Goal: Task Accomplishment & Management: Use online tool/utility

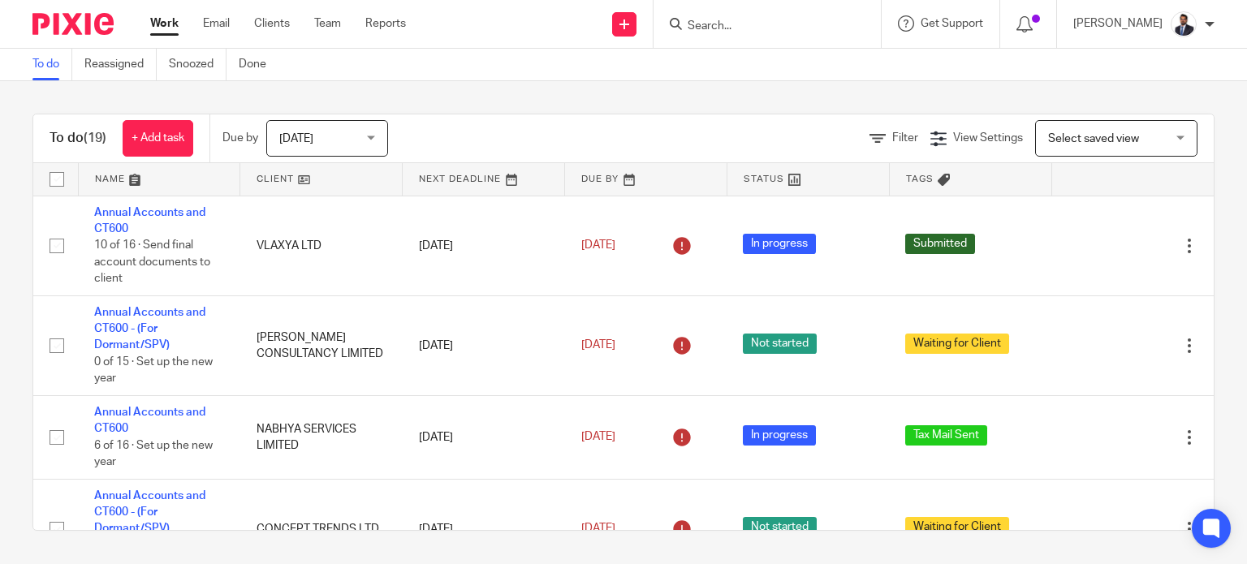
click at [773, 27] on input "Search" at bounding box center [759, 26] width 146 height 15
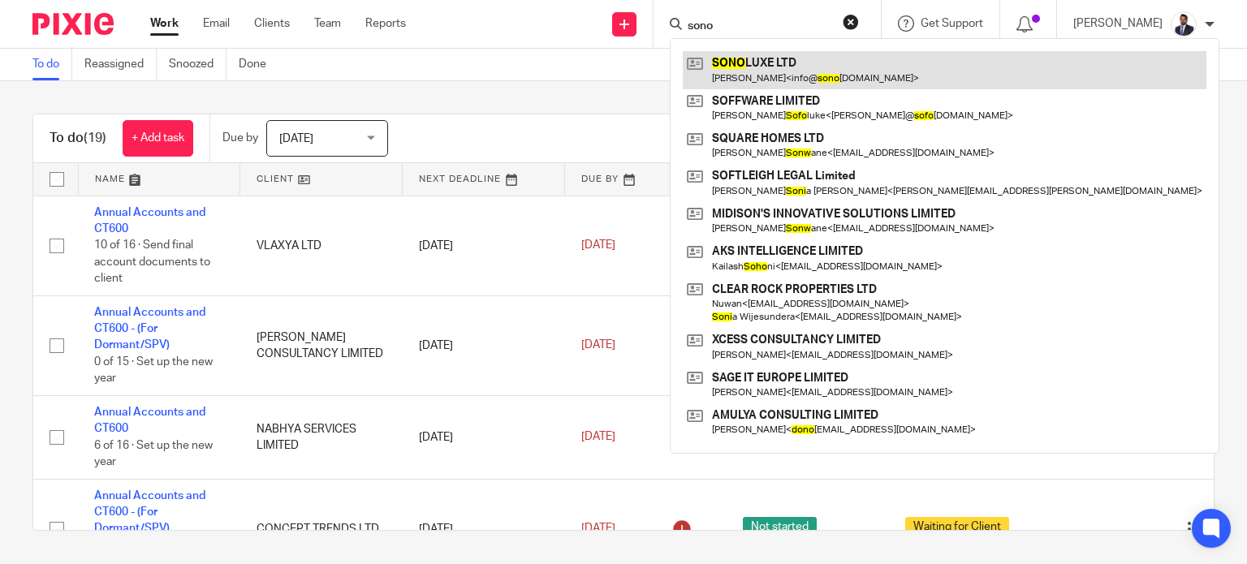
type input "sono"
click at [766, 55] on link at bounding box center [945, 69] width 524 height 37
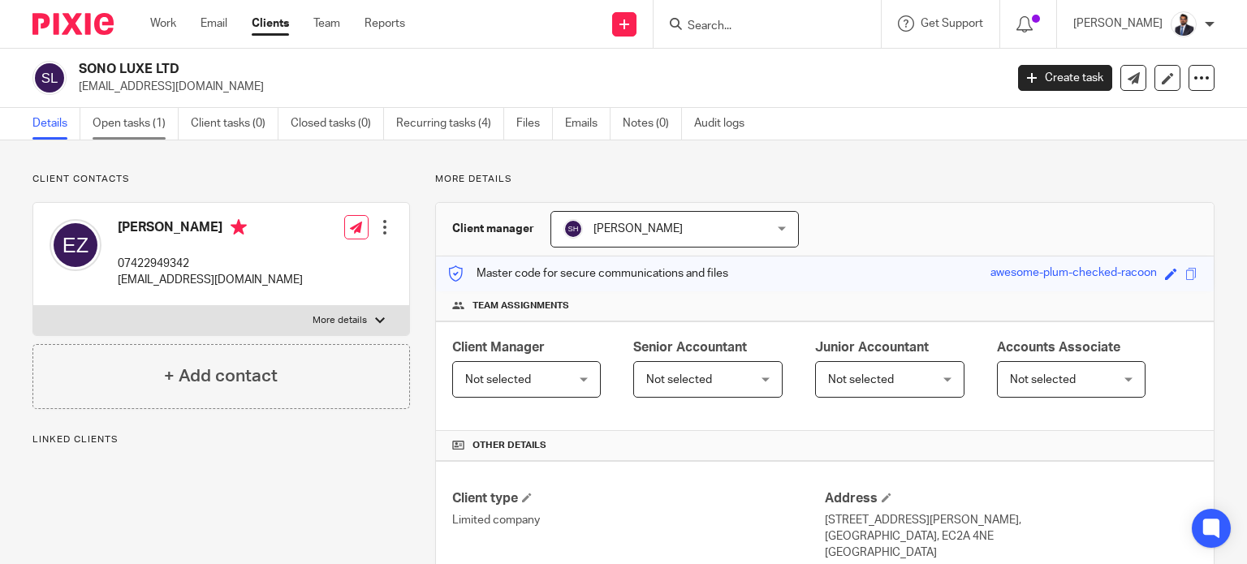
click at [137, 124] on link "Open tasks (1)" at bounding box center [136, 124] width 86 height 32
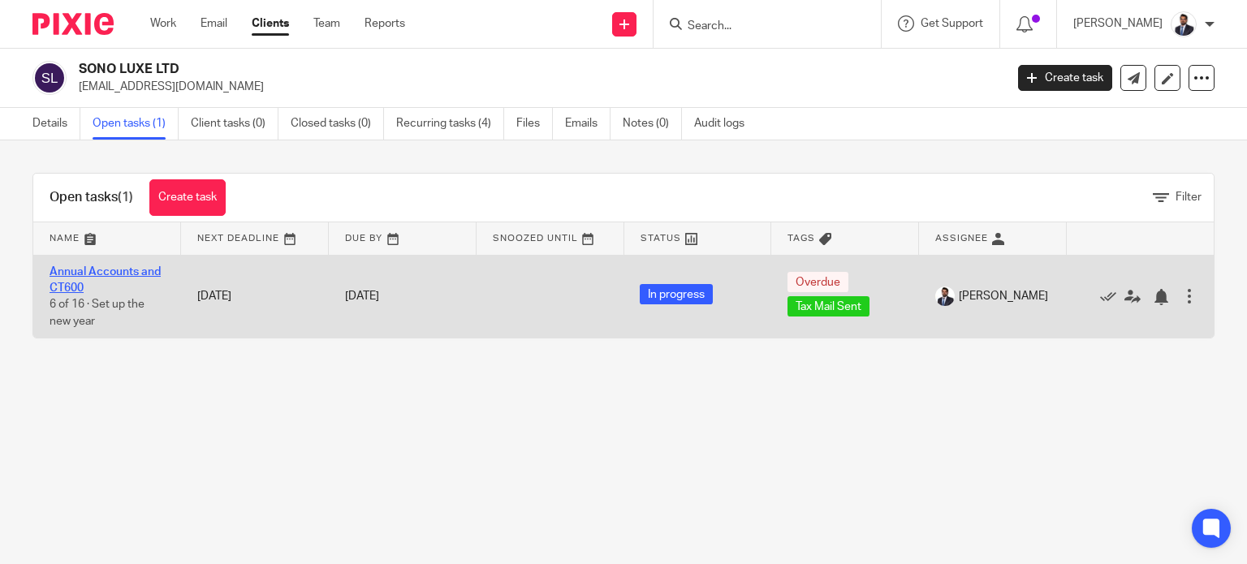
click at [107, 266] on link "Annual Accounts and CT600" at bounding box center [105, 280] width 111 height 28
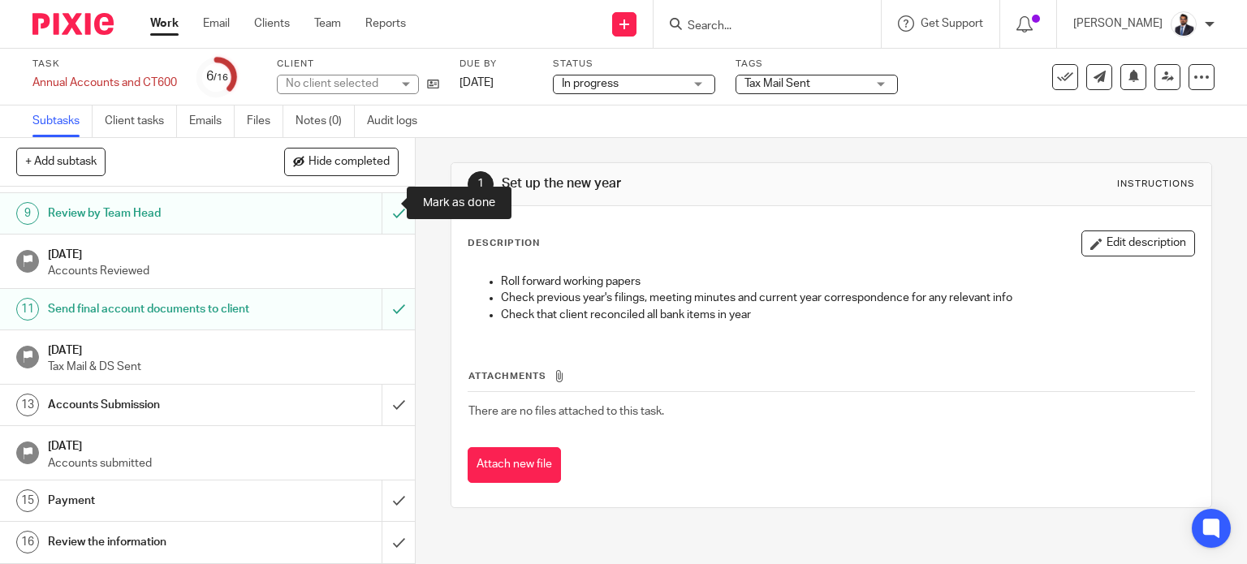
scroll to position [428, 0]
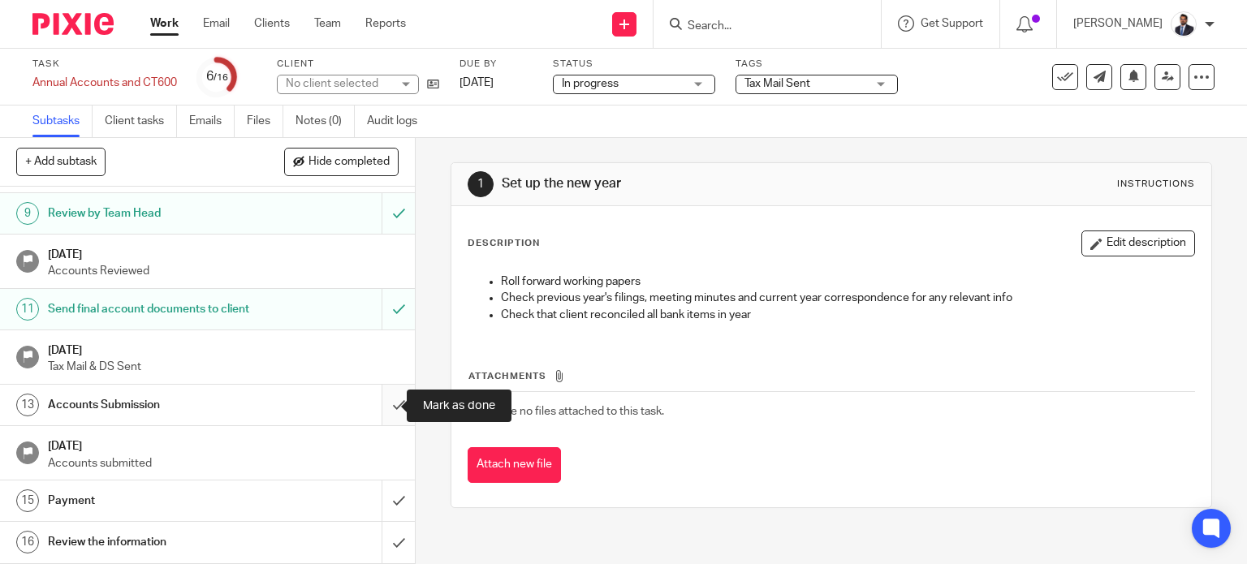
click at [385, 408] on input "submit" at bounding box center [207, 405] width 415 height 41
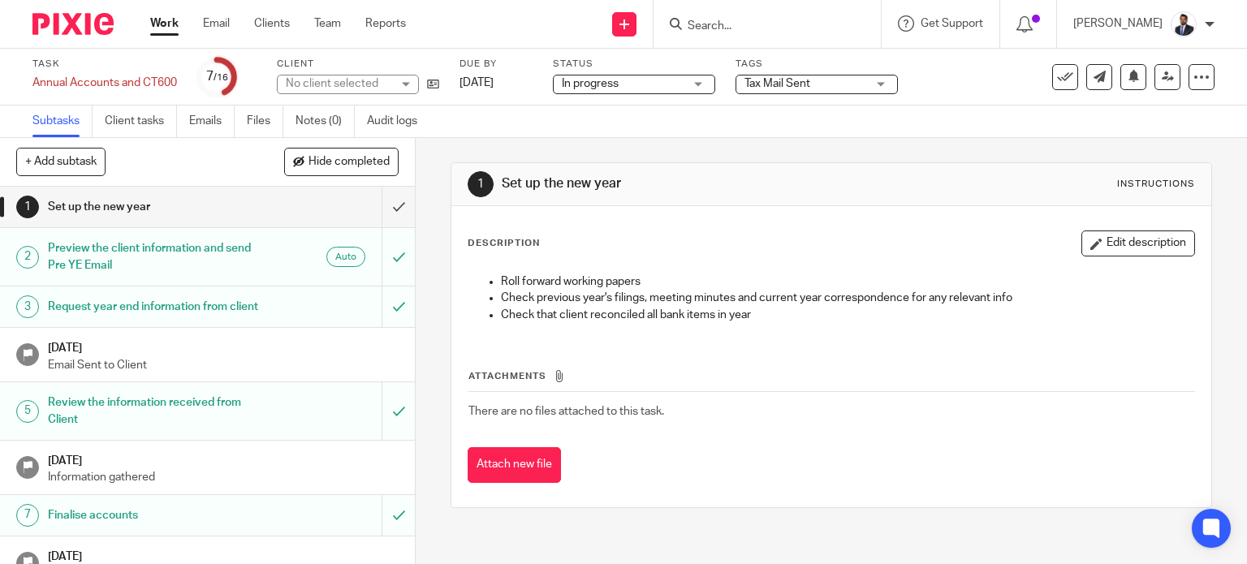
scroll to position [428, 0]
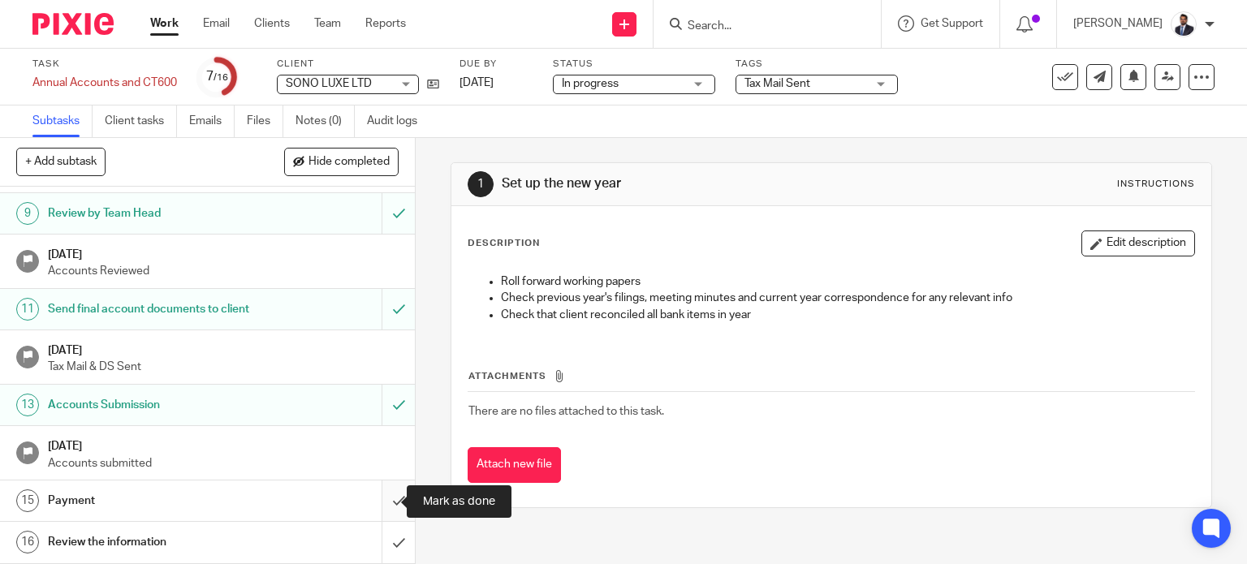
click at [384, 503] on input "submit" at bounding box center [207, 501] width 415 height 41
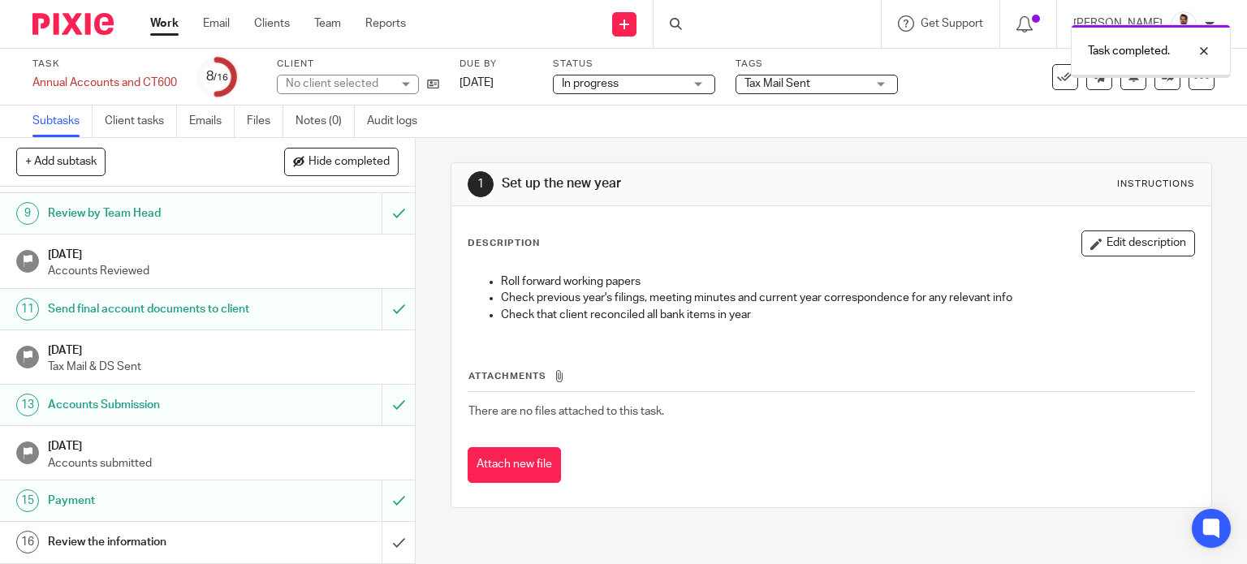
scroll to position [428, 0]
click at [375, 547] on input "submit" at bounding box center [207, 542] width 415 height 41
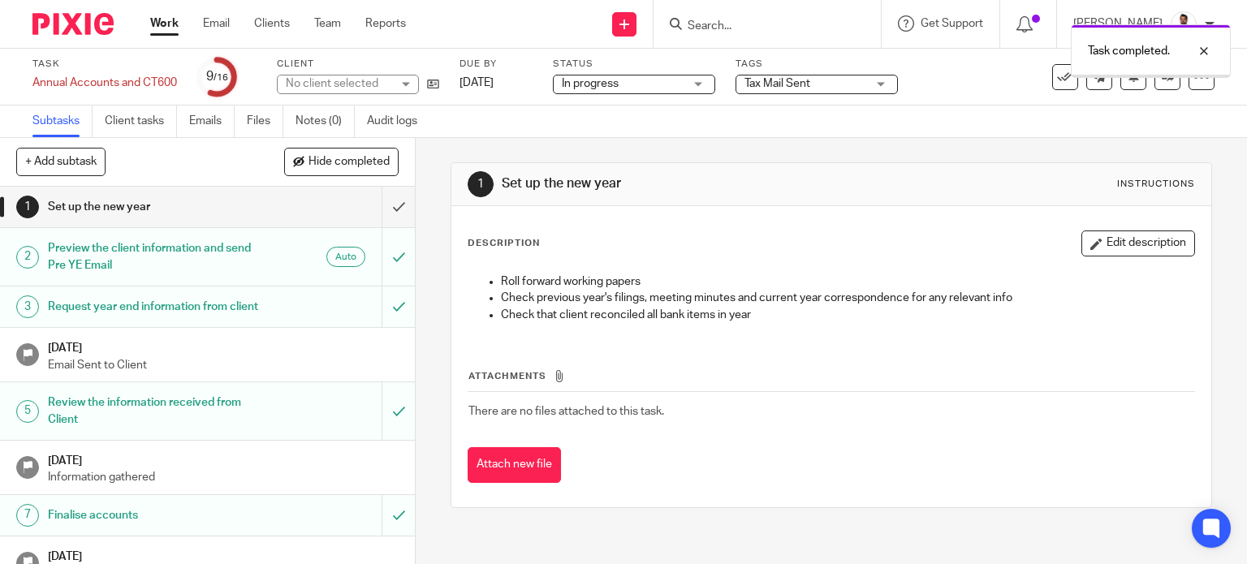
click at [806, 85] on span "Tax Mail Sent" at bounding box center [778, 83] width 66 height 11
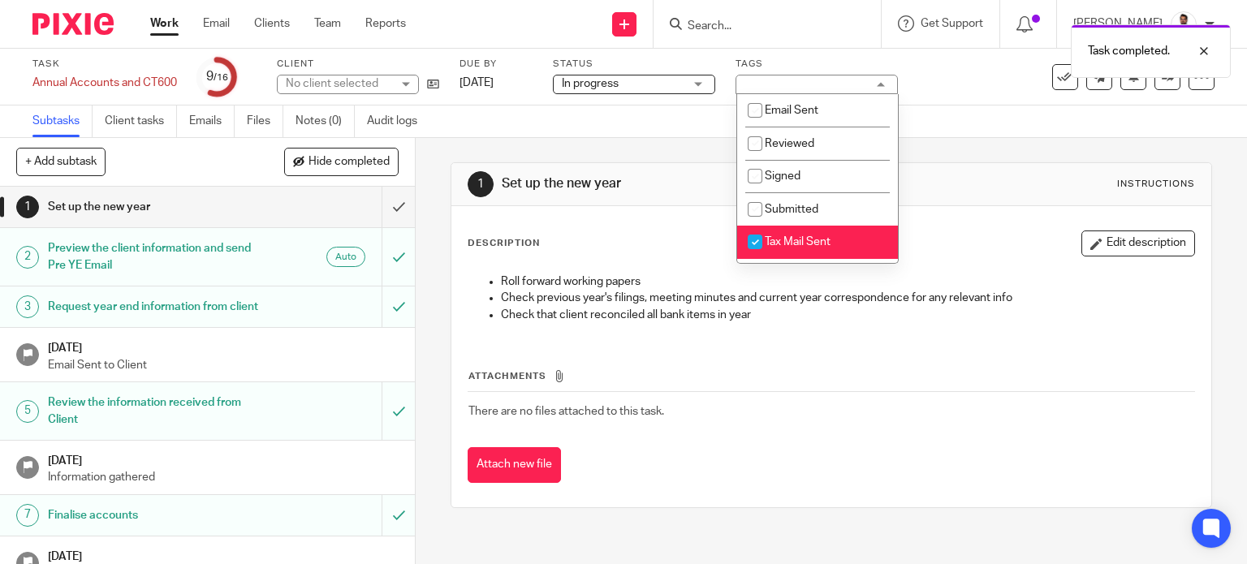
click at [755, 241] on input "checkbox" at bounding box center [755, 242] width 31 height 31
checkbox input "false"
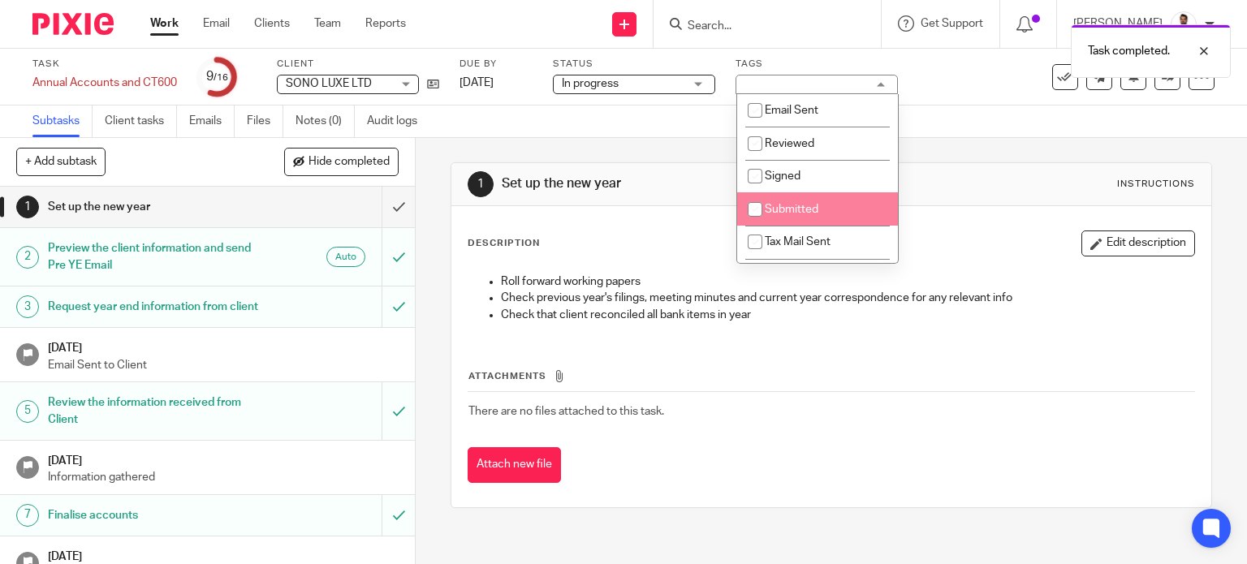
drag, startPoint x: 752, startPoint y: 207, endPoint x: 903, endPoint y: 188, distance: 152.2
click at [751, 207] on input "checkbox" at bounding box center [755, 209] width 31 height 31
checkbox input "true"
click at [976, 136] on div "Subtasks Client tasks Emails Files Notes (0) Audit logs" at bounding box center [623, 122] width 1247 height 32
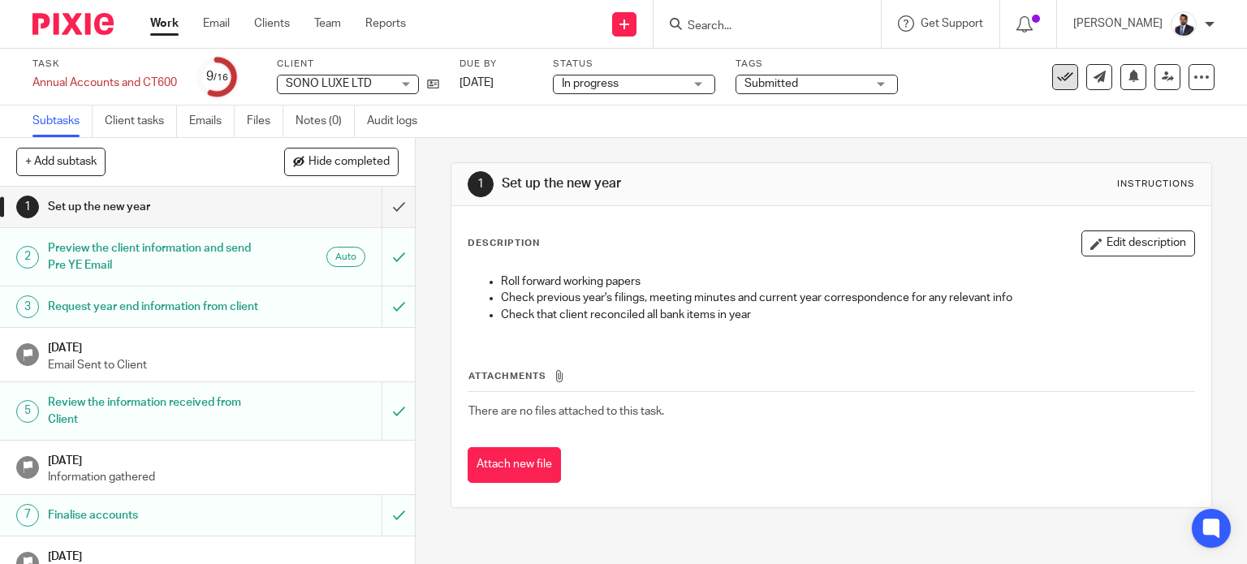
click at [1057, 80] on icon at bounding box center [1065, 77] width 16 height 16
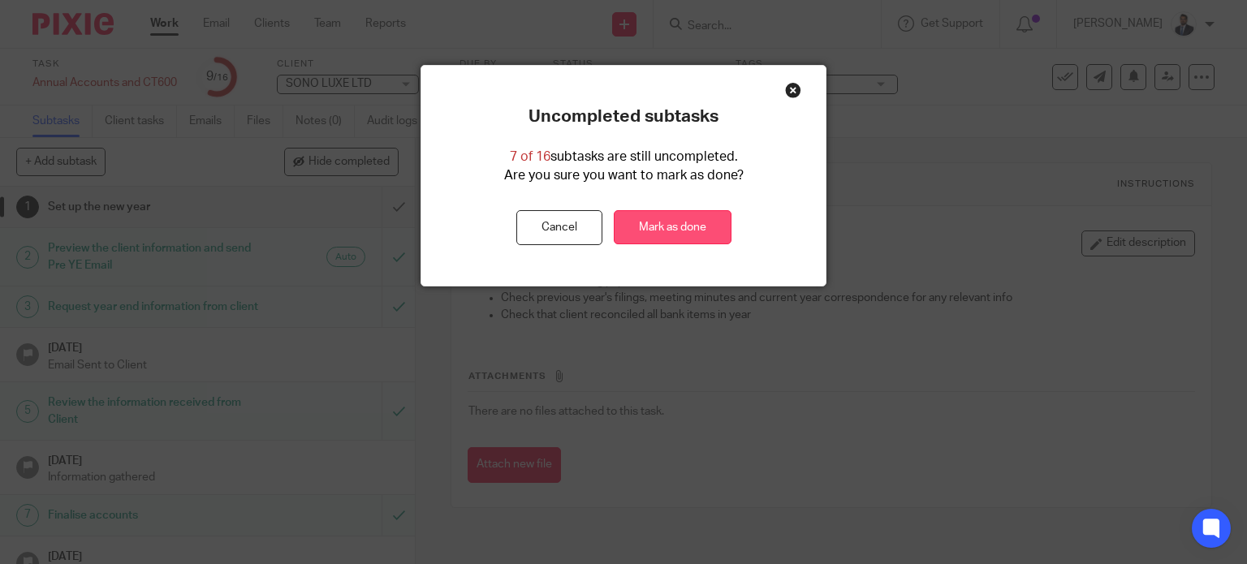
click at [676, 231] on link "Mark as done" at bounding box center [673, 227] width 118 height 35
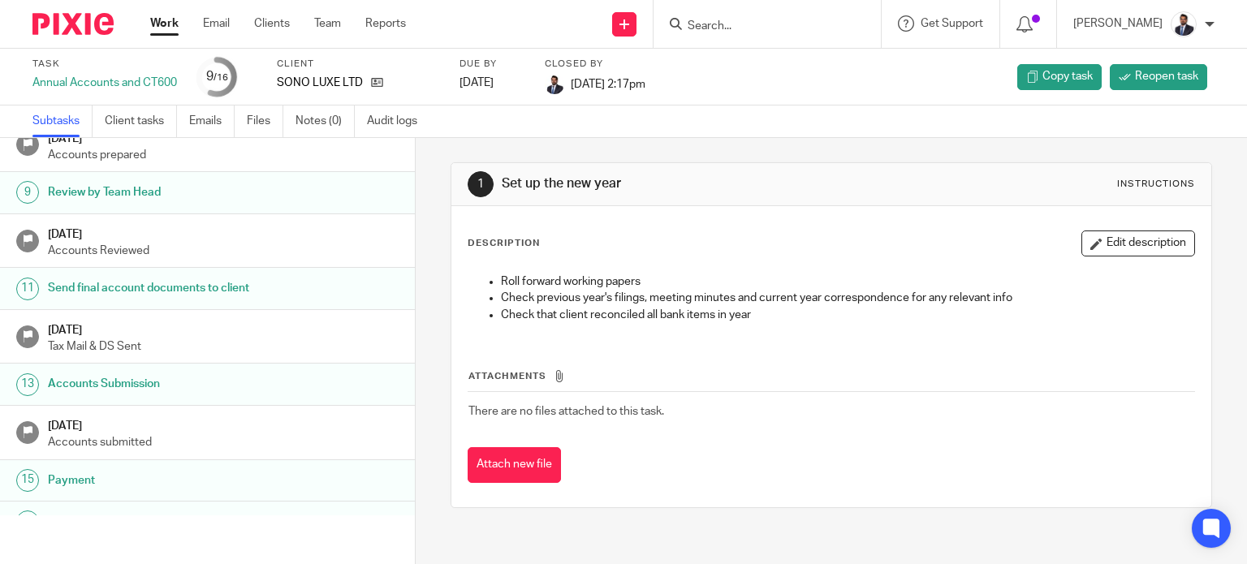
scroll to position [395, 0]
